Goal: Book appointment/travel/reservation

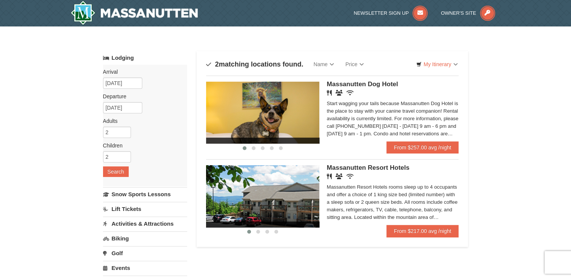
click at [291, 115] on img at bounding box center [262, 113] width 113 height 62
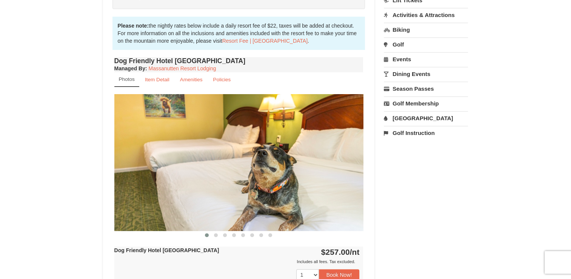
scroll to position [223, 0]
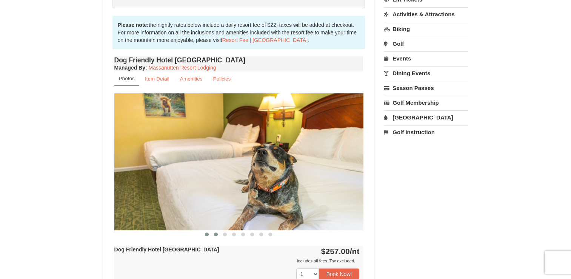
click at [217, 233] on span at bounding box center [216, 234] width 4 height 4
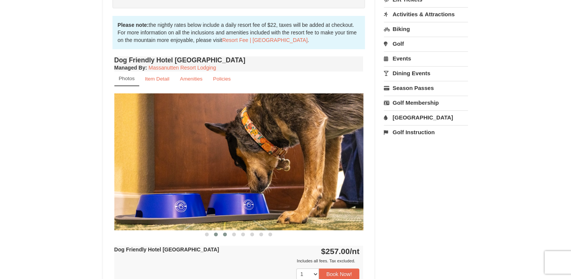
click at [225, 234] on span at bounding box center [225, 234] width 4 height 4
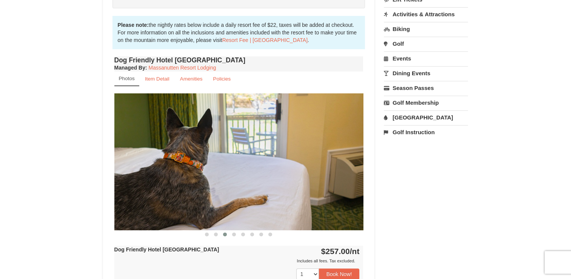
click at [225, 234] on span at bounding box center [225, 234] width 4 height 4
click at [233, 232] on span at bounding box center [234, 234] width 4 height 4
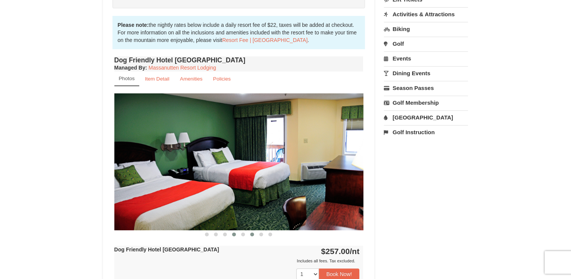
click at [250, 231] on button at bounding box center [252, 234] width 9 height 8
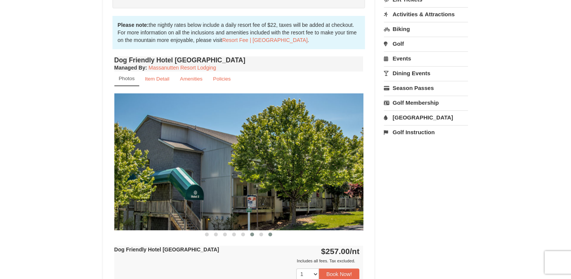
click at [267, 232] on button at bounding box center [270, 234] width 9 height 8
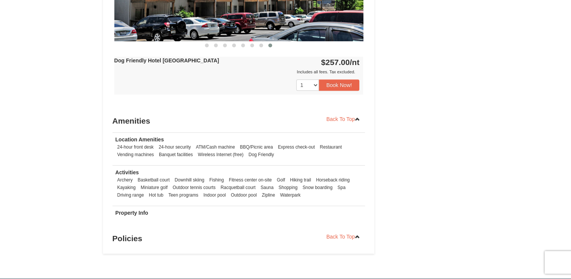
scroll to position [411, 0]
